Goal: Task Accomplishment & Management: Manage account settings

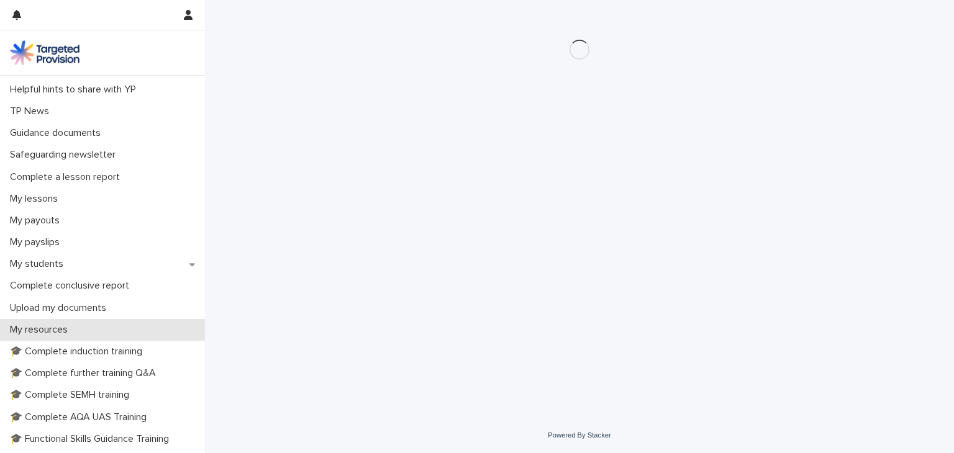
scroll to position [124, 0]
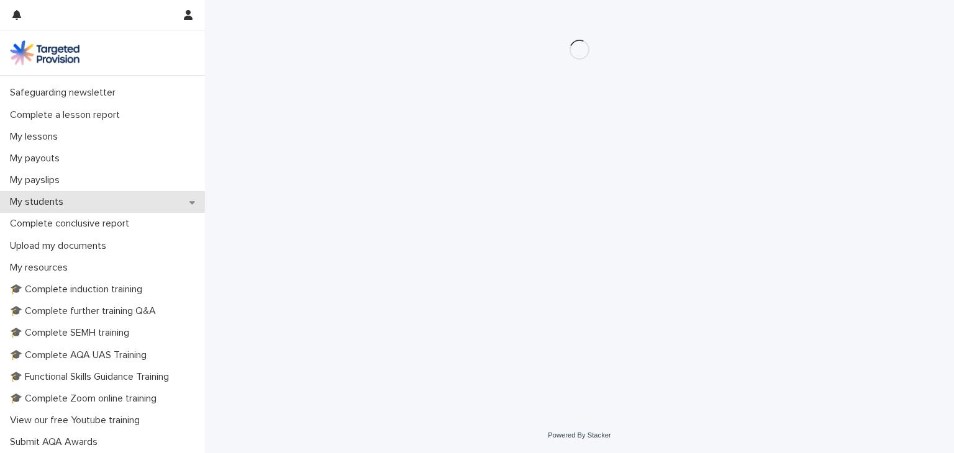
click at [149, 207] on div "My students" at bounding box center [102, 202] width 205 height 22
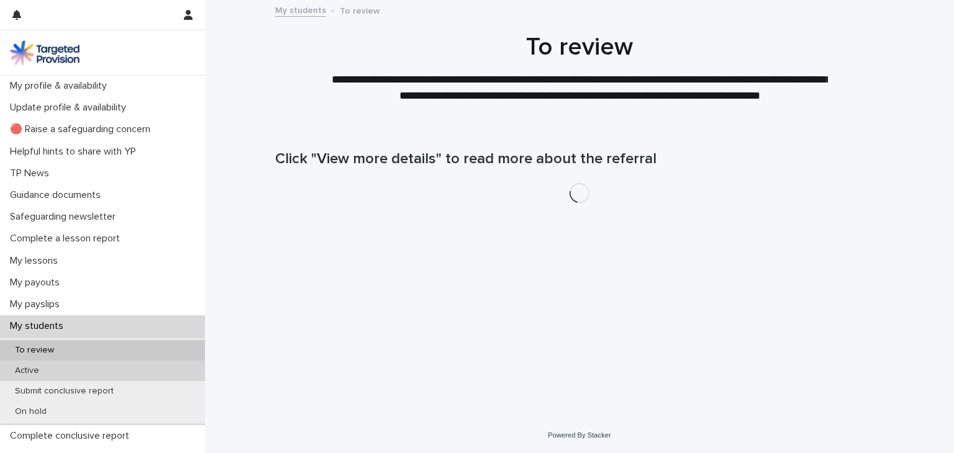
click at [116, 365] on div "Active" at bounding box center [102, 371] width 205 height 20
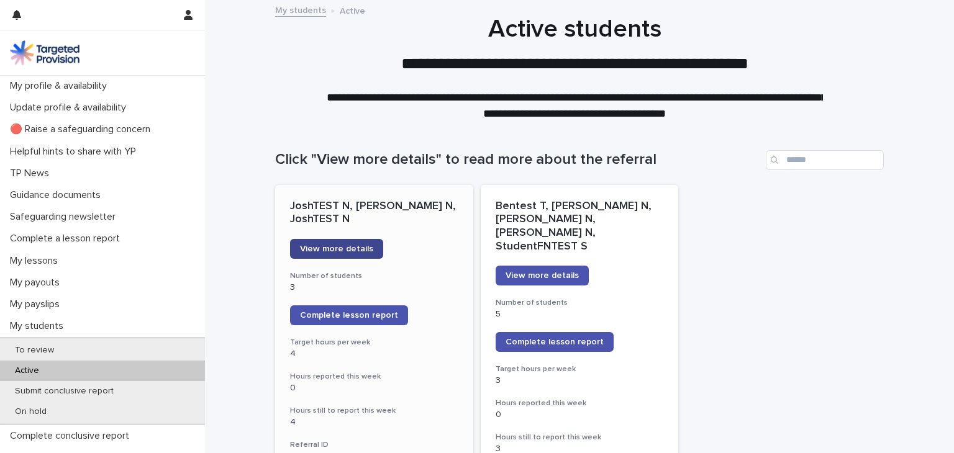
click at [308, 248] on span "View more details" at bounding box center [336, 249] width 73 height 9
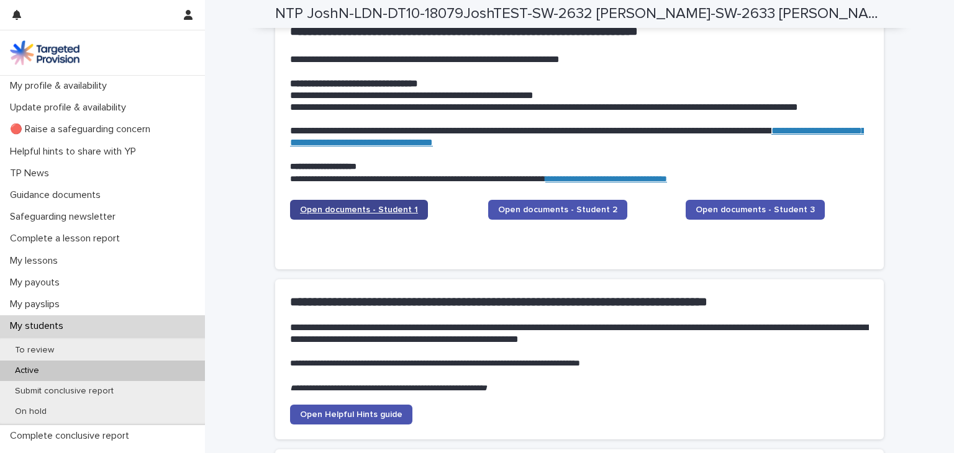
scroll to position [1739, 0]
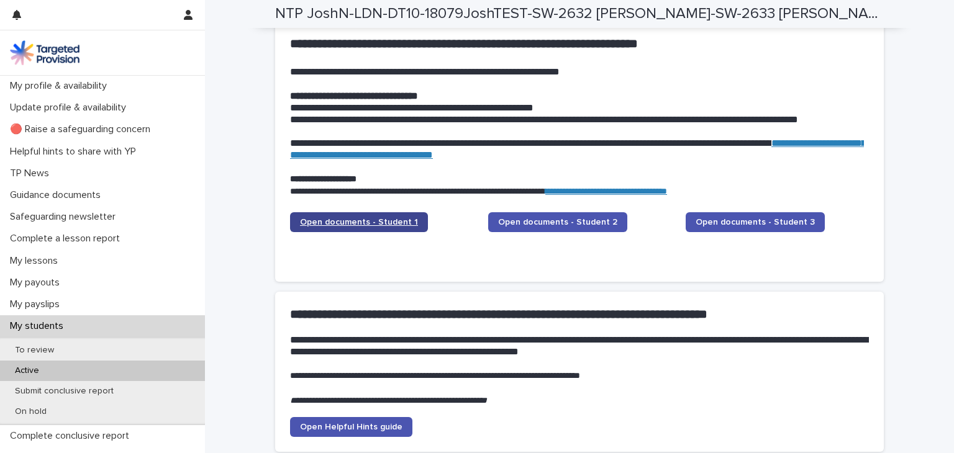
click at [383, 212] on link "Open documents - Student 1" at bounding box center [359, 222] width 138 height 20
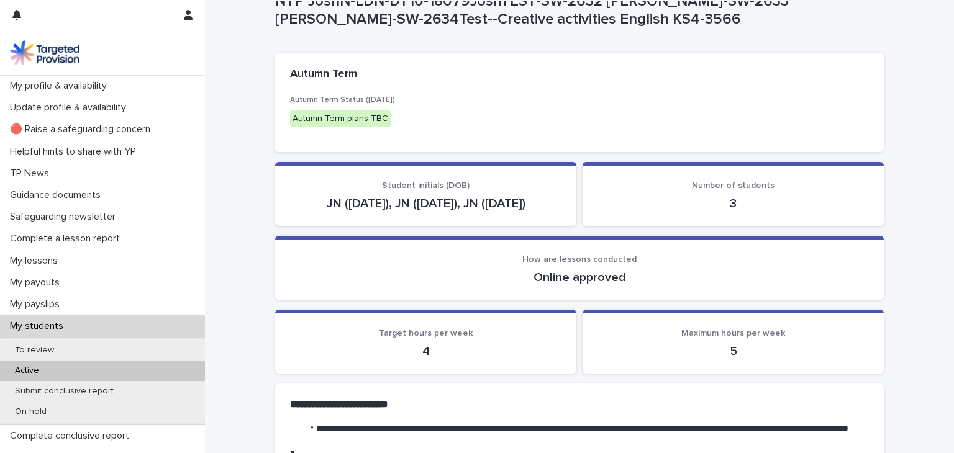
scroll to position [0, 0]
